Goal: Task Accomplishment & Management: Manage account settings

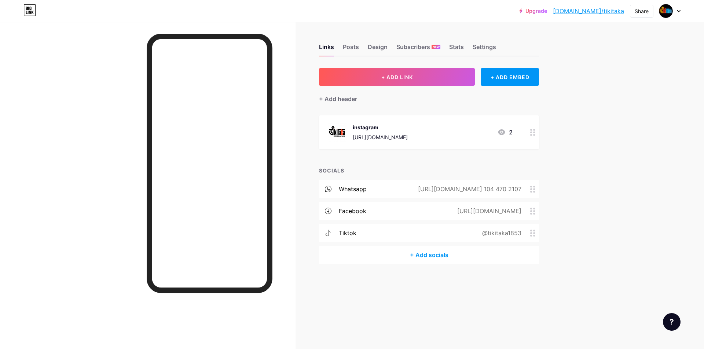
drag, startPoint x: 478, startPoint y: 232, endPoint x: 445, endPoint y: 232, distance: 32.6
click at [445, 232] on div "tiktok @tikitaka1853" at bounding box center [429, 233] width 220 height 18
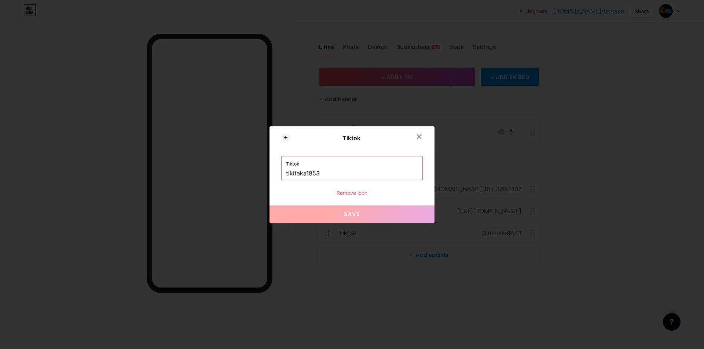
drag, startPoint x: 327, startPoint y: 174, endPoint x: 277, endPoint y: 172, distance: 50.6
click at [278, 172] on div "Tiktok Tiktok tikitaka1853 Remove icon Save" at bounding box center [351, 174] width 165 height 97
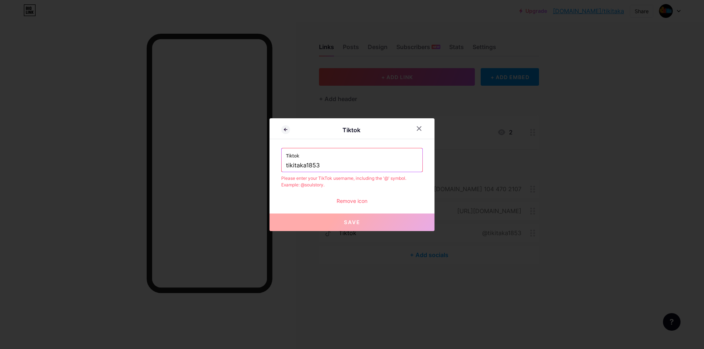
click at [347, 201] on div "Remove icon" at bounding box center [351, 201] width 141 height 8
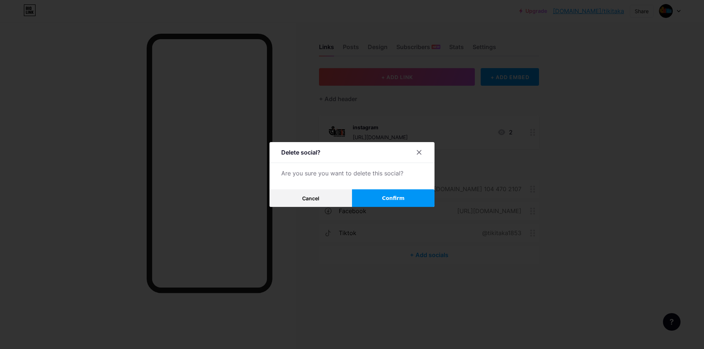
click at [369, 199] on button "Confirm" at bounding box center [393, 199] width 82 height 18
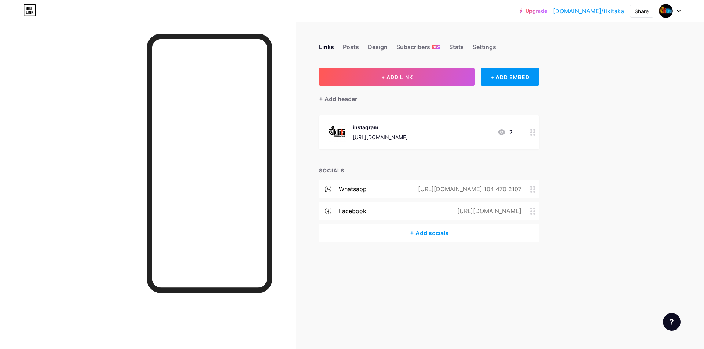
click at [445, 232] on div "+ Add socials" at bounding box center [429, 233] width 220 height 18
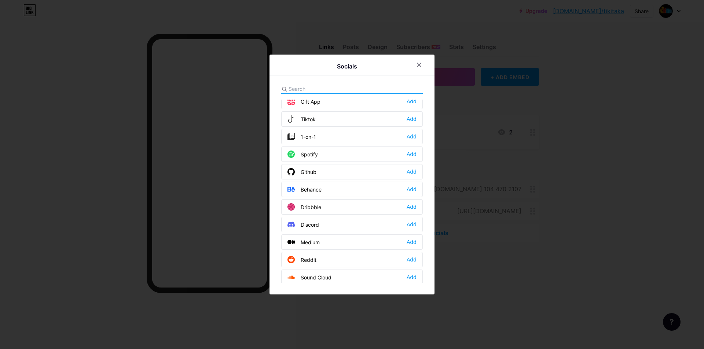
click at [356, 85] on input "text" at bounding box center [328, 89] width 81 height 8
click at [407, 118] on div "Add" at bounding box center [411, 118] width 10 height 7
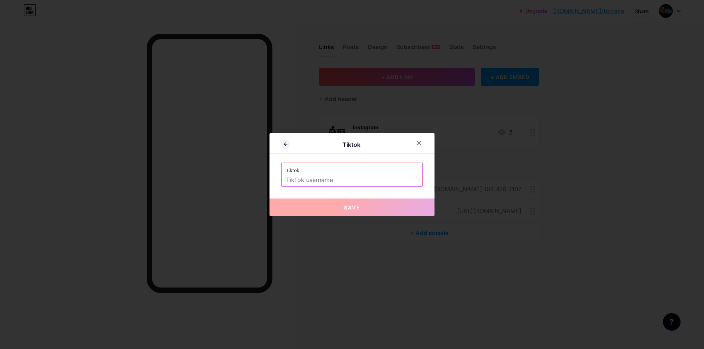
click at [349, 180] on input "text" at bounding box center [352, 180] width 132 height 12
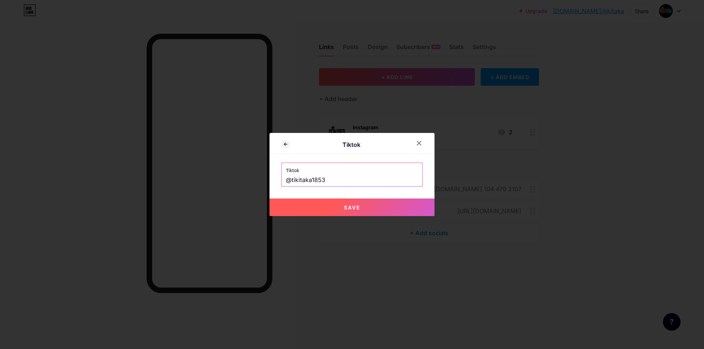
click at [376, 201] on button "Save" at bounding box center [351, 208] width 165 height 18
type input "[URL][DOMAIN_NAME]"
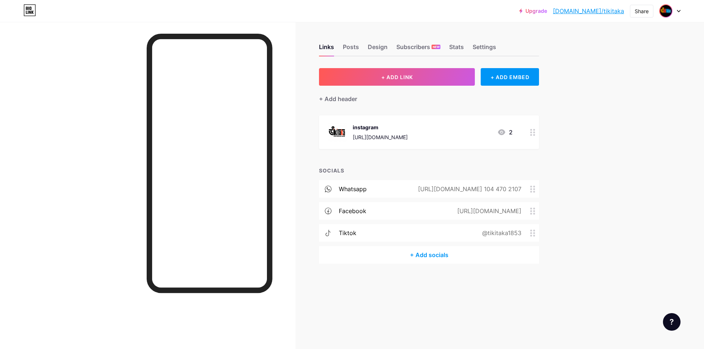
click at [664, 9] on img at bounding box center [666, 11] width 12 height 12
drag, startPoint x: 611, startPoint y: 11, endPoint x: 604, endPoint y: 10, distance: 7.8
click at [604, 10] on link "[DOMAIN_NAME]/tikitaka" at bounding box center [588, 11] width 71 height 9
drag, startPoint x: 588, startPoint y: 10, endPoint x: 568, endPoint y: 50, distance: 45.1
click at [568, 51] on div "Links Posts Design Subscribers NEW Stats Settings + ADD LINK + ADD EMBED + Add …" at bounding box center [285, 161] width 570 height 279
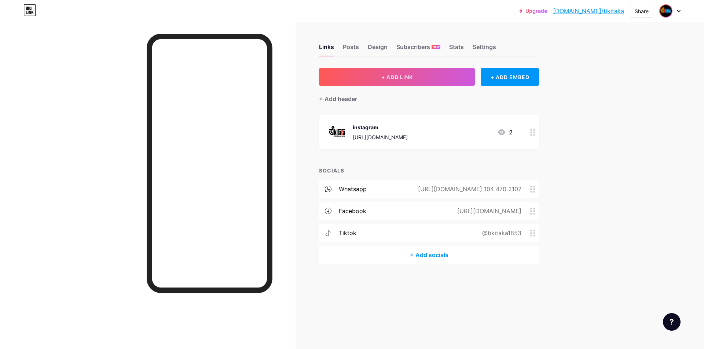
click at [665, 11] on img at bounding box center [666, 11] width 12 height 12
click at [604, 142] on div "Upgrade [DOMAIN_NAME]/tikita... [DOMAIN_NAME]/tikitaka Share Switch accounts TI…" at bounding box center [352, 174] width 704 height 349
click at [597, 12] on link "[DOMAIN_NAME]/tikitaka" at bounding box center [588, 11] width 71 height 9
click at [343, 48] on div "Posts" at bounding box center [351, 49] width 16 height 13
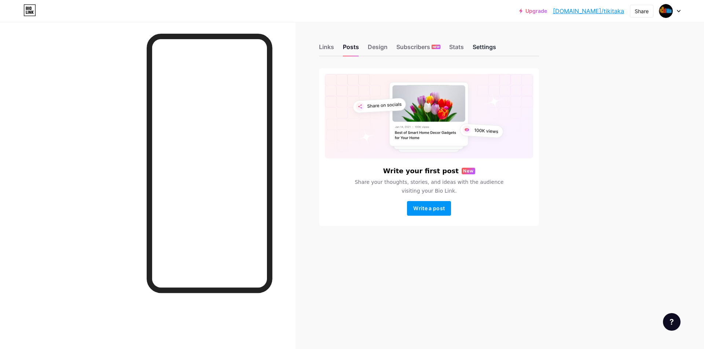
click at [485, 43] on div "Settings" at bounding box center [483, 49] width 23 height 13
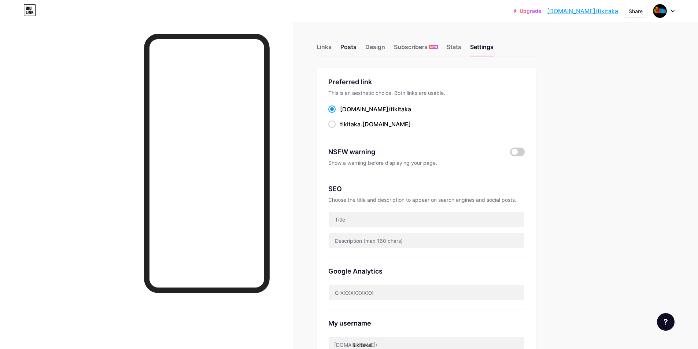
click at [354, 51] on div "Posts" at bounding box center [349, 49] width 16 height 13
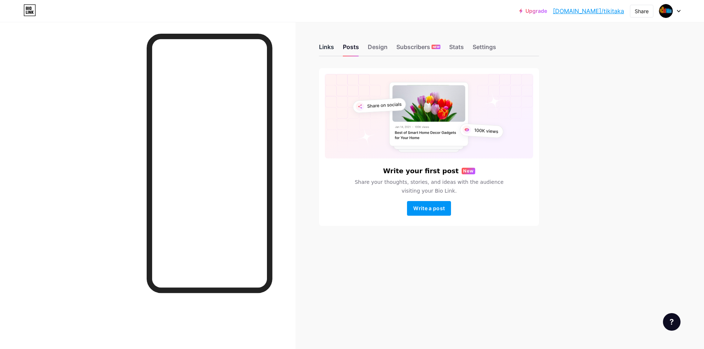
drag, startPoint x: 325, startPoint y: 44, endPoint x: 325, endPoint y: 48, distance: 4.8
click at [325, 45] on div "Links" at bounding box center [326, 49] width 15 height 13
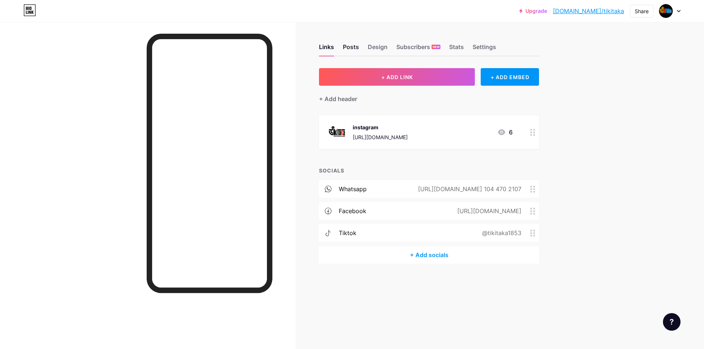
click at [350, 48] on div "Posts" at bounding box center [351, 49] width 16 height 13
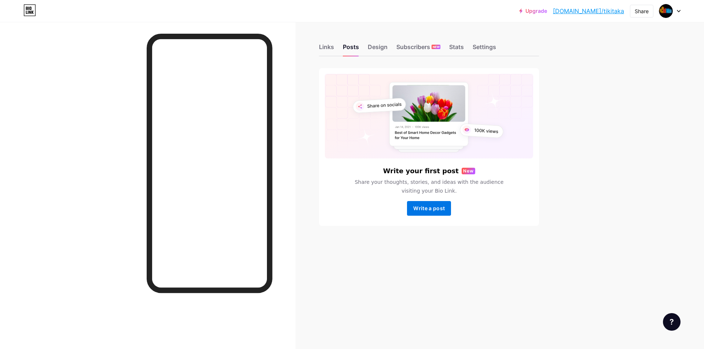
click at [446, 208] on button "Write a post" at bounding box center [429, 208] width 44 height 15
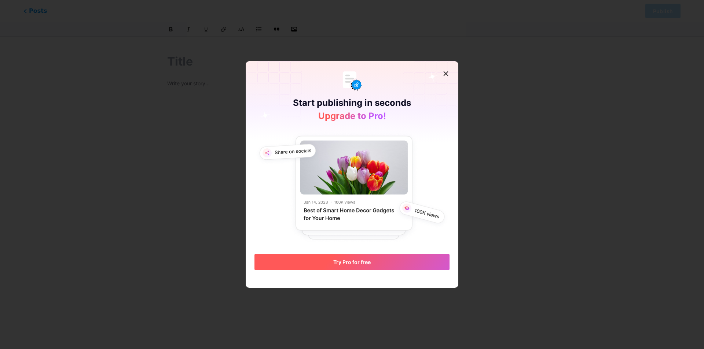
click at [402, 265] on button "Try Pro for free" at bounding box center [351, 262] width 195 height 16
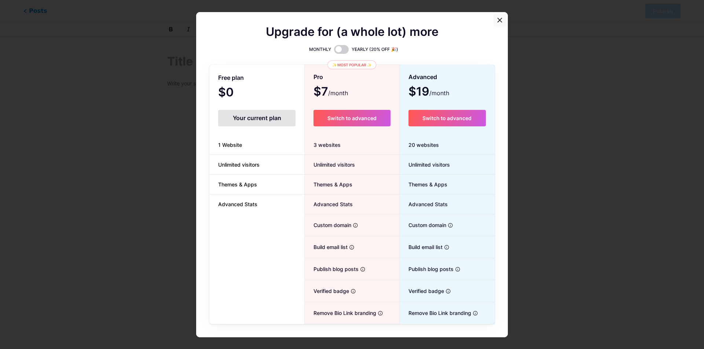
click at [497, 20] on icon at bounding box center [500, 20] width 6 height 6
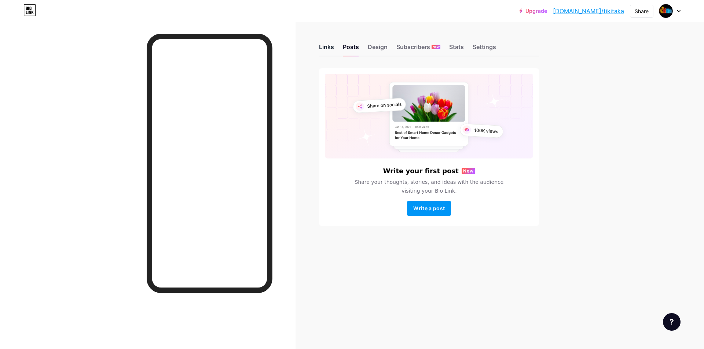
click at [322, 49] on div "Links" at bounding box center [326, 49] width 15 height 13
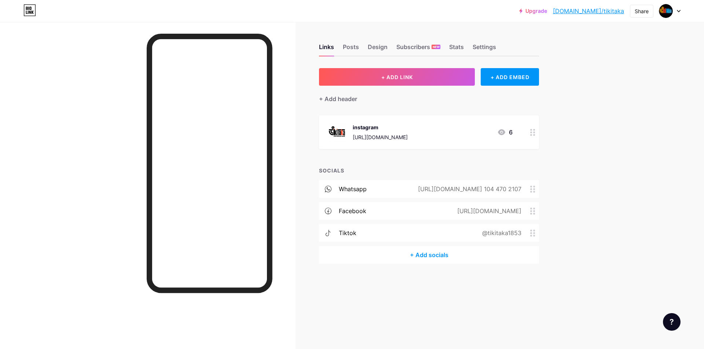
click at [515, 133] on div "instagram [URL][DOMAIN_NAME] 6" at bounding box center [429, 132] width 220 height 34
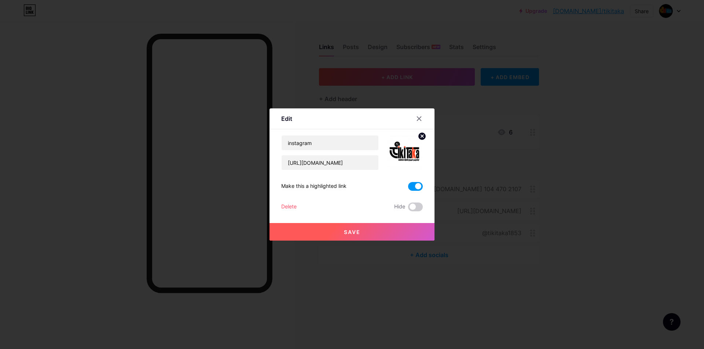
click at [418, 117] on icon at bounding box center [419, 119] width 6 height 6
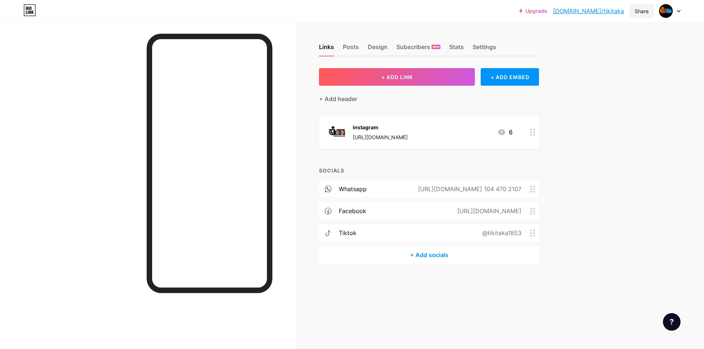
click at [639, 10] on div "Share" at bounding box center [641, 11] width 14 height 8
click at [580, 38] on div "Copy link" at bounding box center [580, 37] width 27 height 9
click at [629, 57] on div "Get my QR code" at bounding box center [598, 56] width 109 height 18
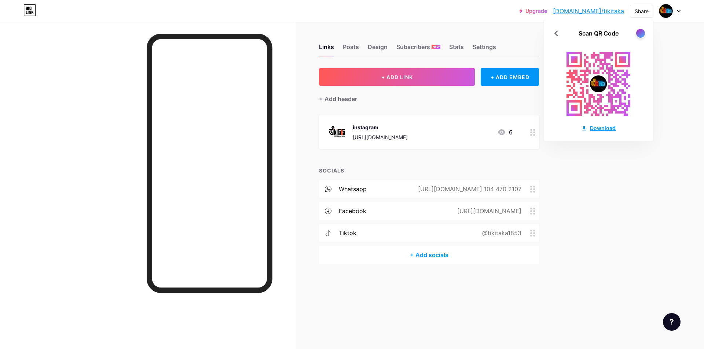
click at [602, 129] on div "Download" at bounding box center [598, 128] width 34 height 8
